Goal: Information Seeking & Learning: Learn about a topic

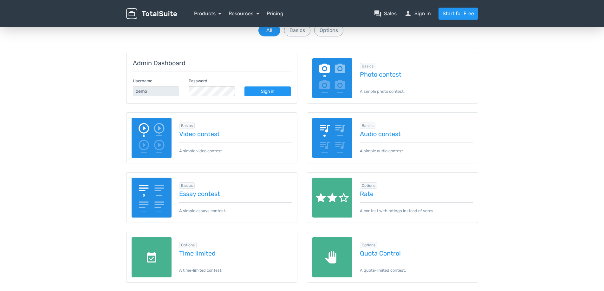
scroll to position [63, 0]
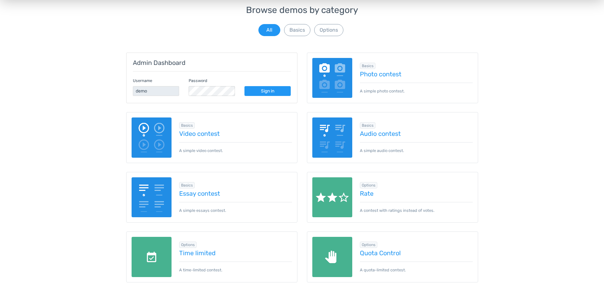
click at [157, 139] on img at bounding box center [152, 138] width 40 height 40
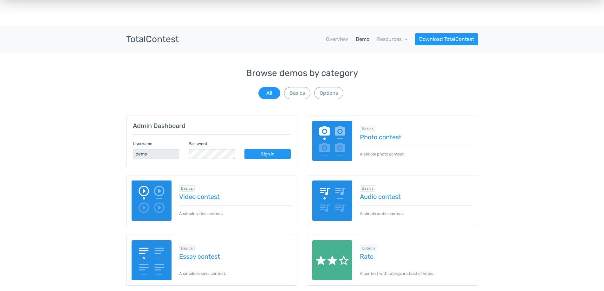
scroll to position [0, 0]
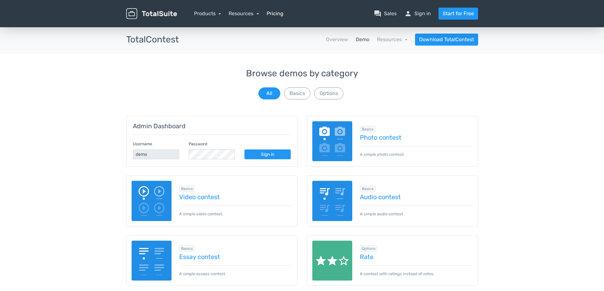
click at [276, 14] on link "Pricing" at bounding box center [275, 14] width 17 height 8
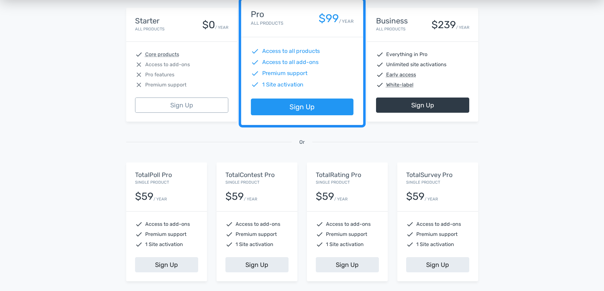
scroll to position [148, 0]
